Goal: Information Seeking & Learning: Learn about a topic

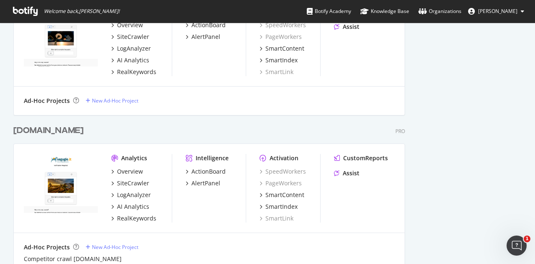
scroll to position [669, 0]
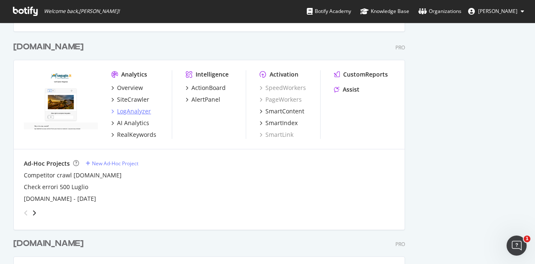
click at [139, 110] on div "LogAnalyzer" at bounding box center [134, 111] width 34 height 8
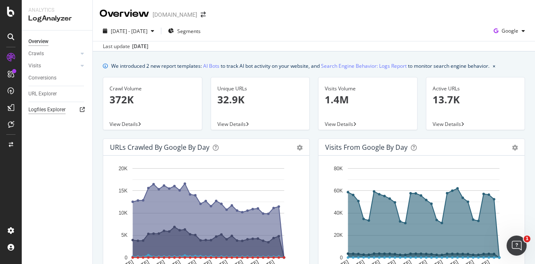
click at [64, 110] on div "Logfiles Explorer" at bounding box center [46, 109] width 37 height 9
drag, startPoint x: 50, startPoint y: 95, endPoint x: 52, endPoint y: 85, distance: 10.3
click at [50, 95] on div "URL Explorer" at bounding box center [42, 94] width 28 height 9
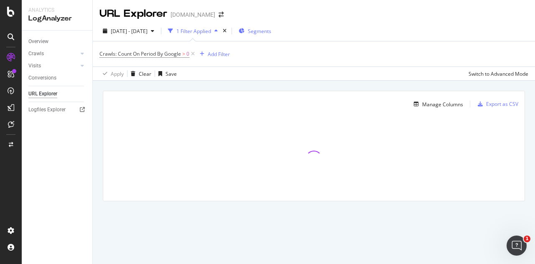
click at [271, 32] on span "Segments" at bounding box center [259, 31] width 23 height 7
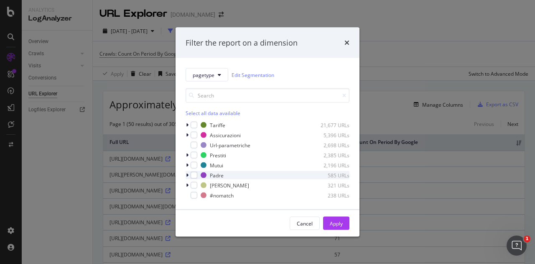
click at [187, 175] on icon "modal" at bounding box center [187, 175] width 3 height 5
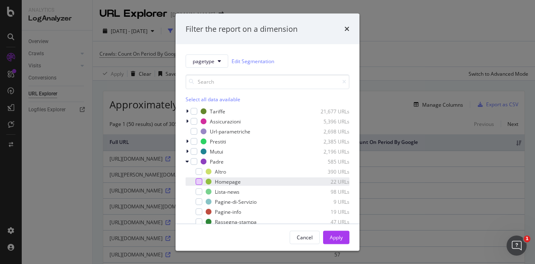
click at [200, 181] on div "modal" at bounding box center [199, 181] width 7 height 7
click at [335, 236] on div "Apply" at bounding box center [336, 236] width 13 height 7
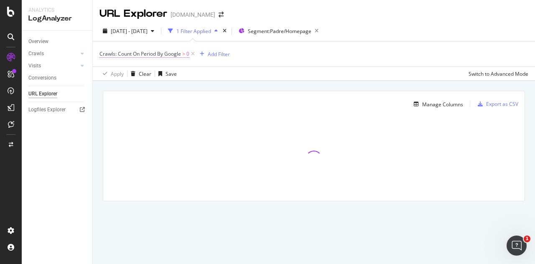
click at [178, 53] on span "Crawls: Count On Period By Google" at bounding box center [141, 53] width 82 height 7
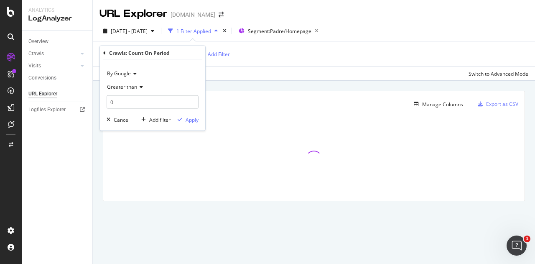
click at [228, 66] on div "Crawls: Count On Period By Google > 0 Add Filter" at bounding box center [314, 53] width 429 height 25
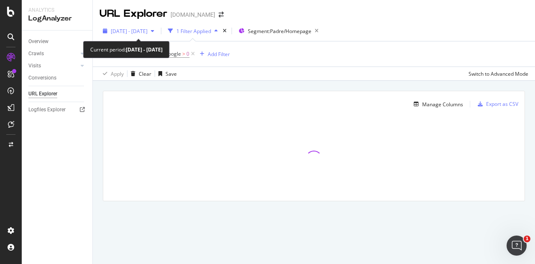
click at [148, 30] on span "2025 Sep. 10th - Oct. 9th" at bounding box center [129, 31] width 37 height 7
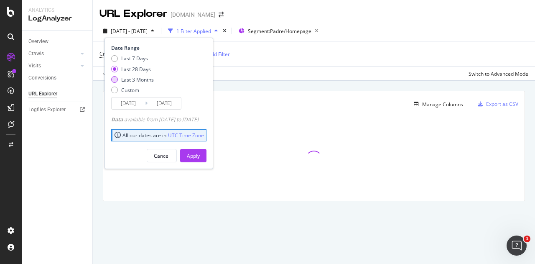
click at [132, 80] on div "Last 3 Months" at bounding box center [137, 79] width 33 height 7
type input "2025/07/10"
click at [200, 155] on div "Apply" at bounding box center [193, 155] width 13 height 7
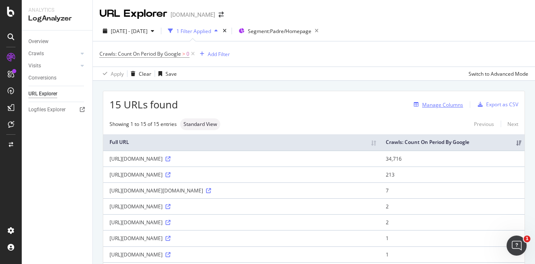
click at [453, 106] on div "Manage Columns" at bounding box center [442, 104] width 41 height 7
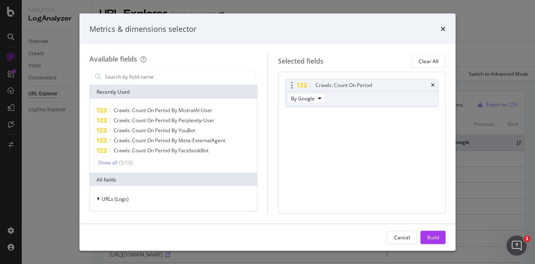
click at [293, 84] on div "modal" at bounding box center [292, 85] width 10 height 8
click at [292, 87] on icon "modal" at bounding box center [292, 85] width 2 height 8
click at [302, 87] on icon "modal" at bounding box center [302, 84] width 11 height 5
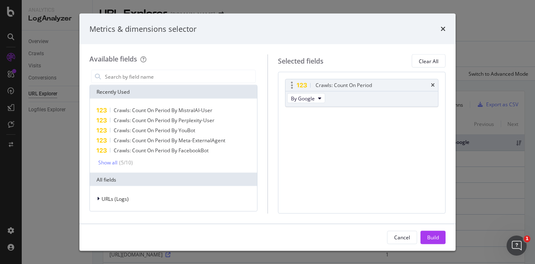
click at [302, 87] on icon "modal" at bounding box center [302, 84] width 11 height 5
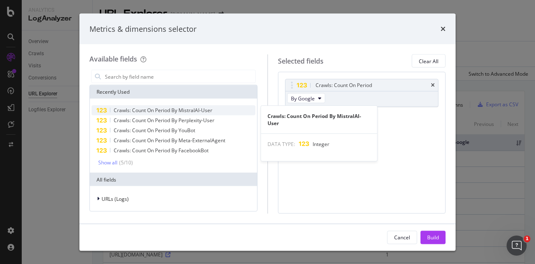
click at [180, 113] on div "Crawls: Count On Period By MistralAI-User" at bounding box center [174, 110] width 164 height 10
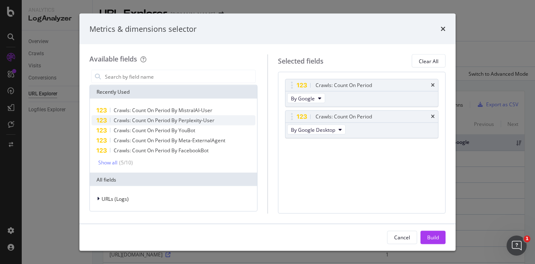
click at [181, 117] on span "Crawls: Count On Period By Perplexity-User" at bounding box center [164, 120] width 101 height 7
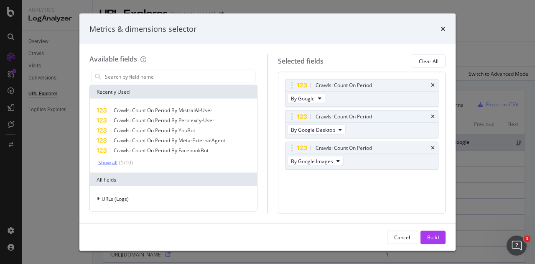
click at [104, 162] on div "Show all" at bounding box center [107, 162] width 19 height 6
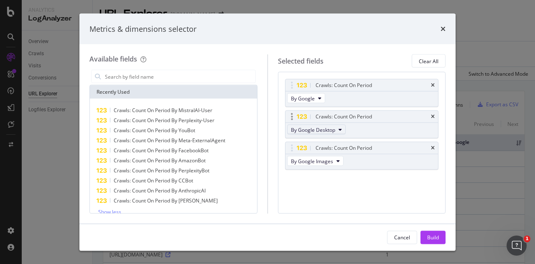
click at [336, 130] on button "By Google Desktop" at bounding box center [316, 130] width 59 height 10
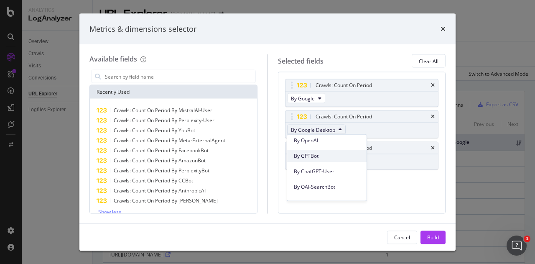
scroll to position [207, 0]
click at [322, 150] on span "By OpenAI" at bounding box center [327, 153] width 66 height 8
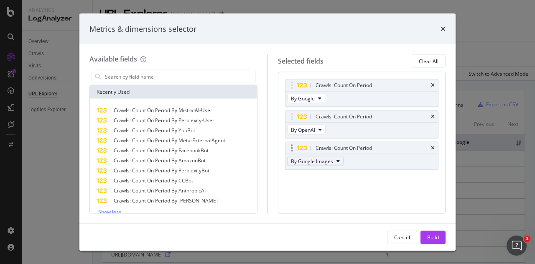
click at [321, 162] on span "By Google Images" at bounding box center [312, 160] width 42 height 7
click at [320, 200] on span "By Other AI Bots" at bounding box center [327, 203] width 66 height 8
click at [437, 237] on div "Build" at bounding box center [434, 236] width 12 height 7
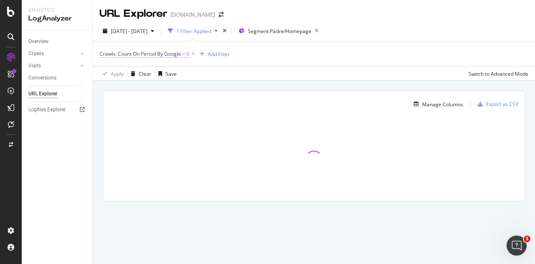
click at [179, 54] on span "Crawls: Count On Period By Google" at bounding box center [141, 53] width 82 height 7
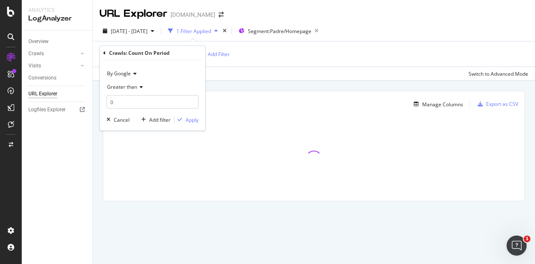
drag, startPoint x: 237, startPoint y: 80, endPoint x: 218, endPoint y: 77, distance: 18.6
click at [236, 80] on div "Apply Clear Save Switch to Advanced Mode" at bounding box center [314, 74] width 443 height 14
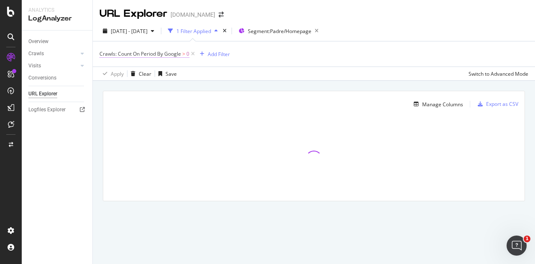
click at [183, 54] on span ">" at bounding box center [183, 53] width 3 height 7
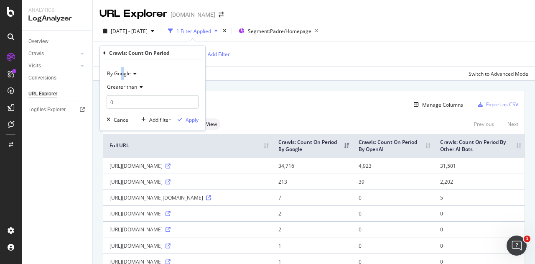
click at [123, 72] on span "By Google" at bounding box center [119, 73] width 24 height 7
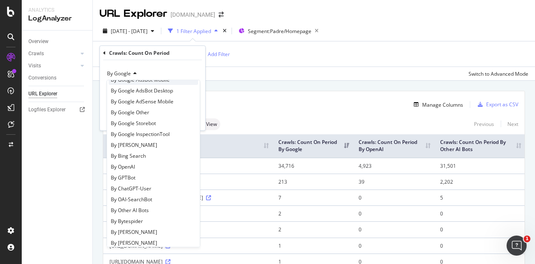
scroll to position [180, 0]
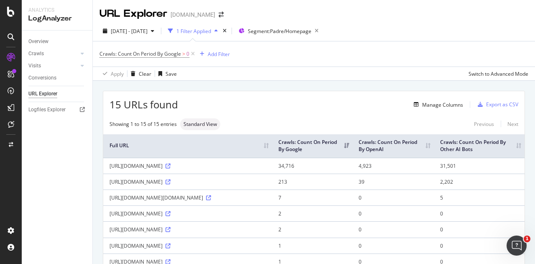
click at [222, 69] on div "Apply Clear Save Switch to Advanced Mode" at bounding box center [314, 74] width 443 height 14
click at [194, 51] on icon at bounding box center [192, 54] width 7 height 8
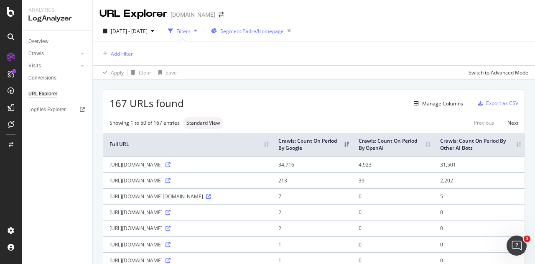
click at [276, 26] on div "Segment: Padre/Homepage" at bounding box center [252, 31] width 83 height 12
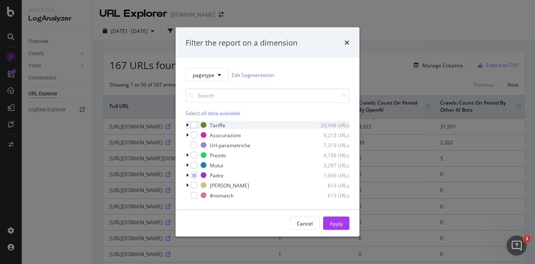
click at [189, 123] on div "modal" at bounding box center [188, 125] width 5 height 8
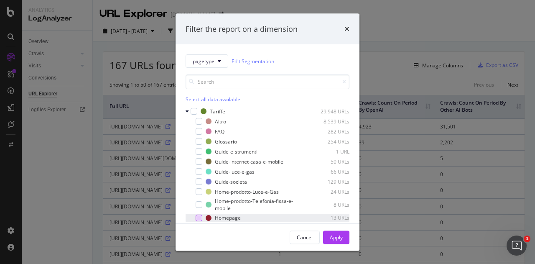
click at [201, 216] on div "modal" at bounding box center [199, 217] width 7 height 7
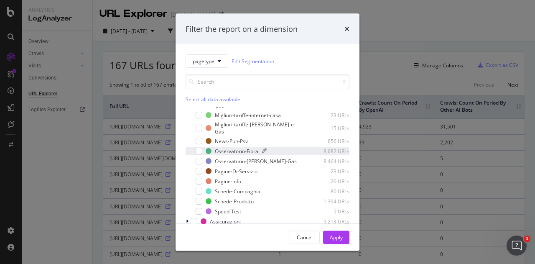
scroll to position [195, 0]
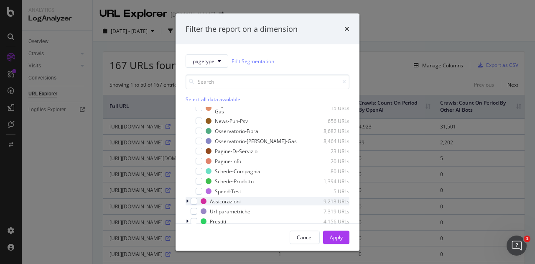
click at [187, 199] on icon "modal" at bounding box center [187, 201] width 3 height 5
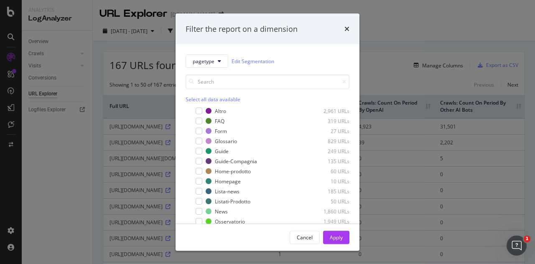
scroll to position [282, 0]
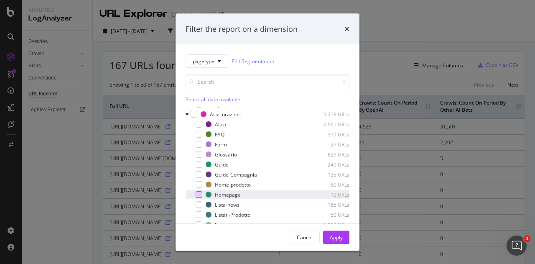
click at [201, 191] on div "modal" at bounding box center [199, 194] width 7 height 7
click at [329, 238] on button "Apply" at bounding box center [336, 236] width 26 height 13
